Goal: Use online tool/utility: Utilize a website feature to perform a specific function

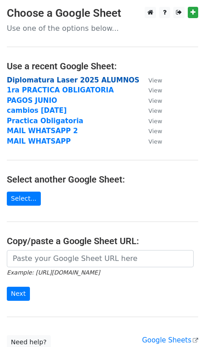
click at [37, 80] on strong "Diplomatura Laser 2025 ALUMNOS" at bounding box center [73, 80] width 132 height 8
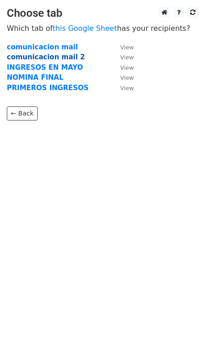
click at [45, 58] on strong "comunicacion mail 2" at bounding box center [46, 57] width 78 height 8
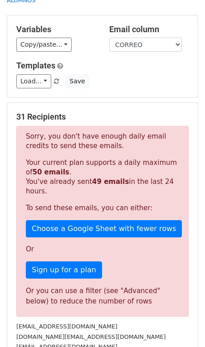
scroll to position [49, 0]
